Goal: Information Seeking & Learning: Learn about a topic

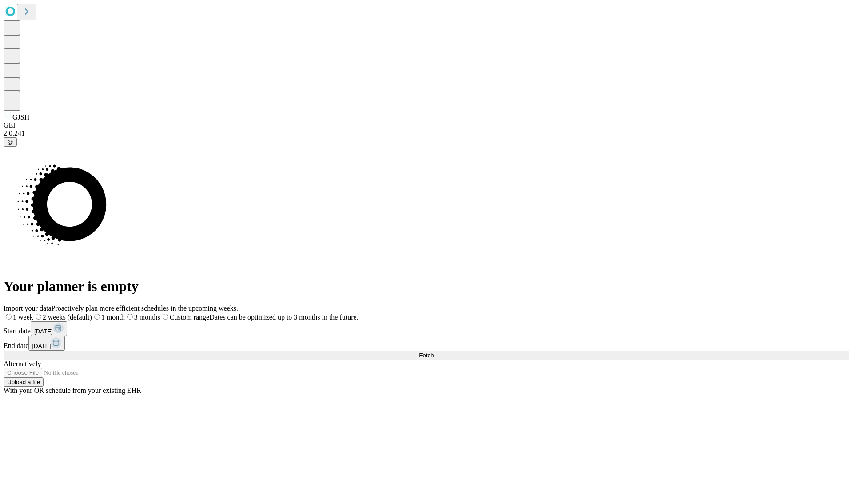
click at [434, 352] on span "Fetch" at bounding box center [426, 355] width 15 height 7
